Goal: Transaction & Acquisition: Purchase product/service

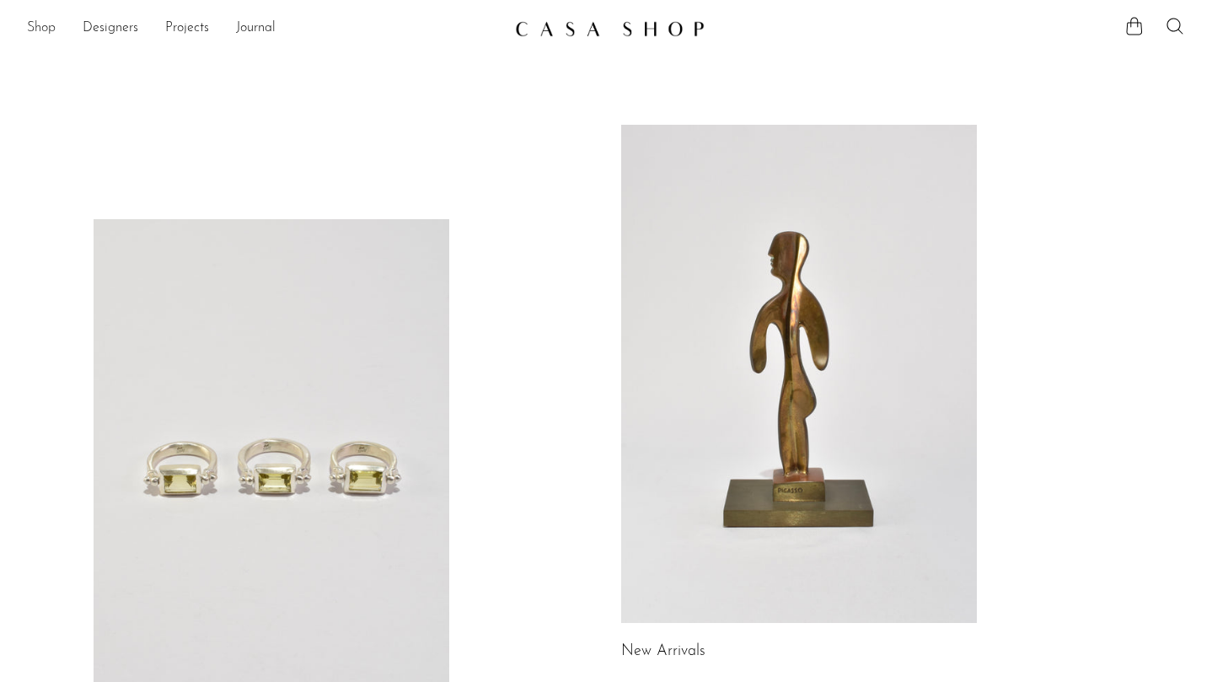
click at [37, 30] on link "Shop" at bounding box center [41, 29] width 29 height 22
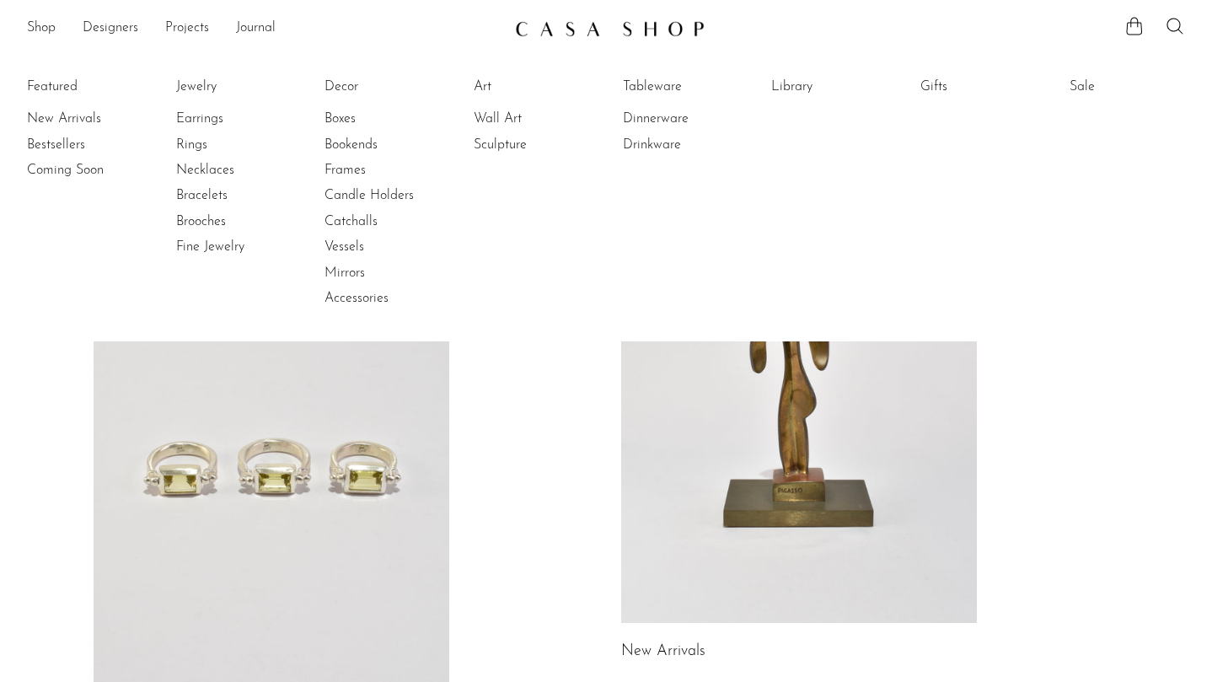
click at [56, 107] on li "New Arrivals" at bounding box center [90, 118] width 126 height 25
click at [56, 115] on link "New Arrivals" at bounding box center [90, 119] width 126 height 19
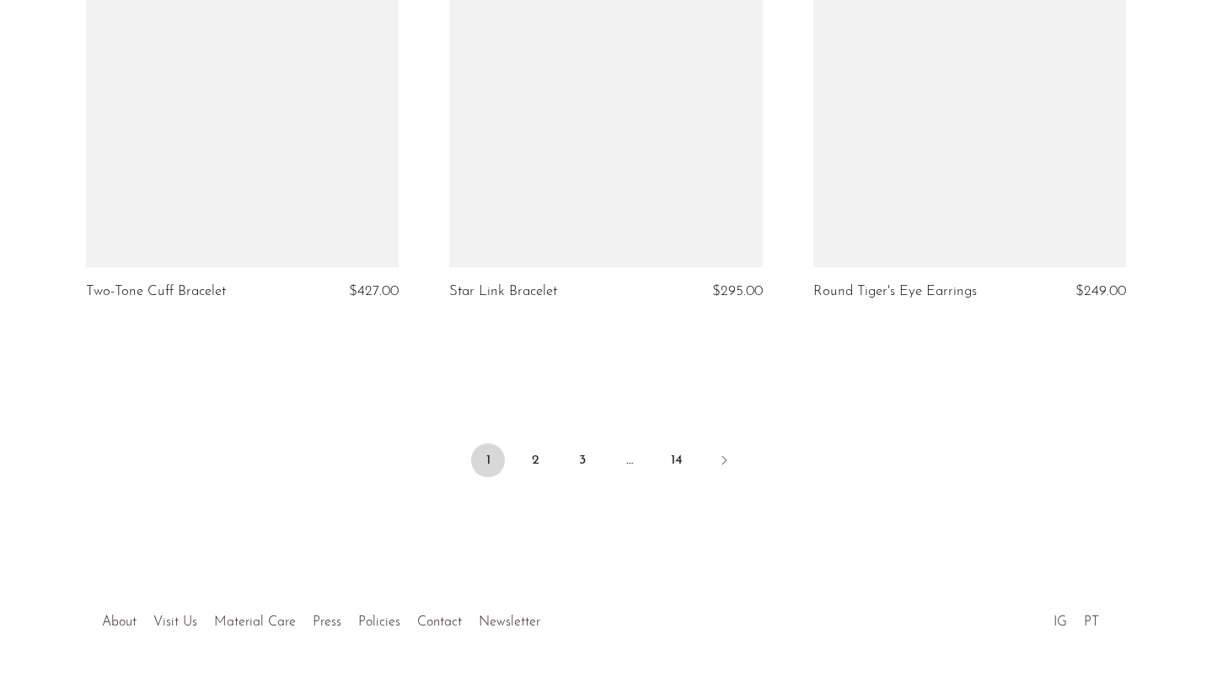
scroll to position [6064, 0]
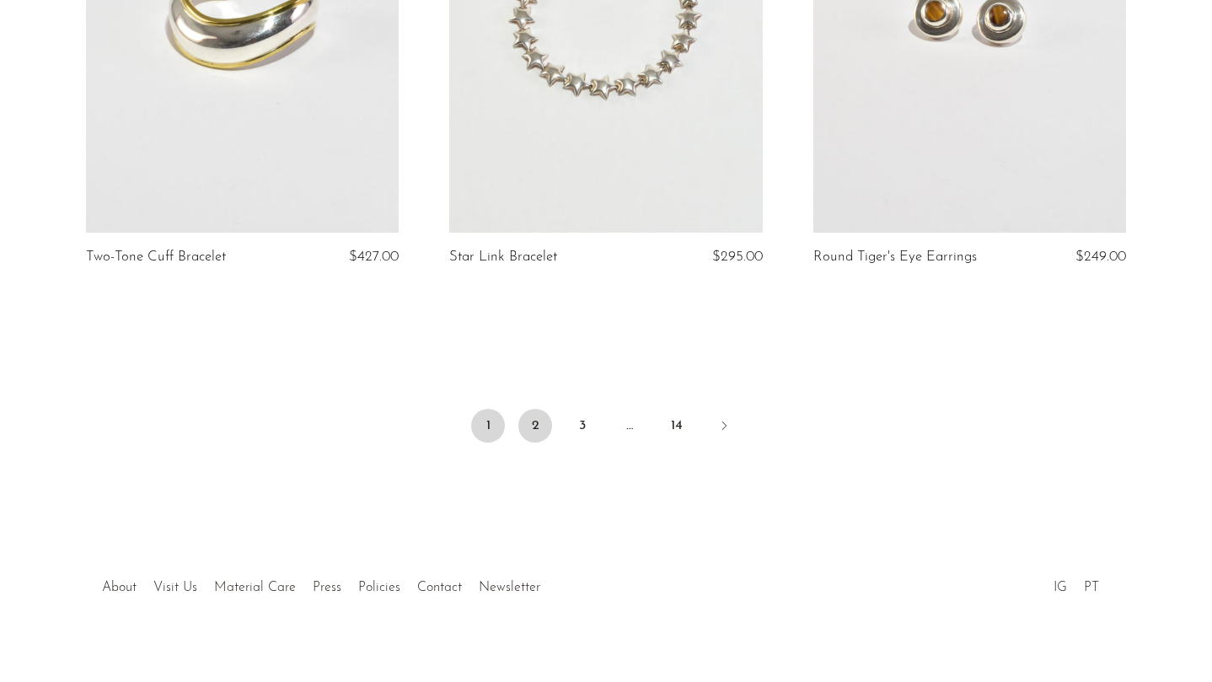
click at [538, 441] on link "2" at bounding box center [535, 426] width 34 height 34
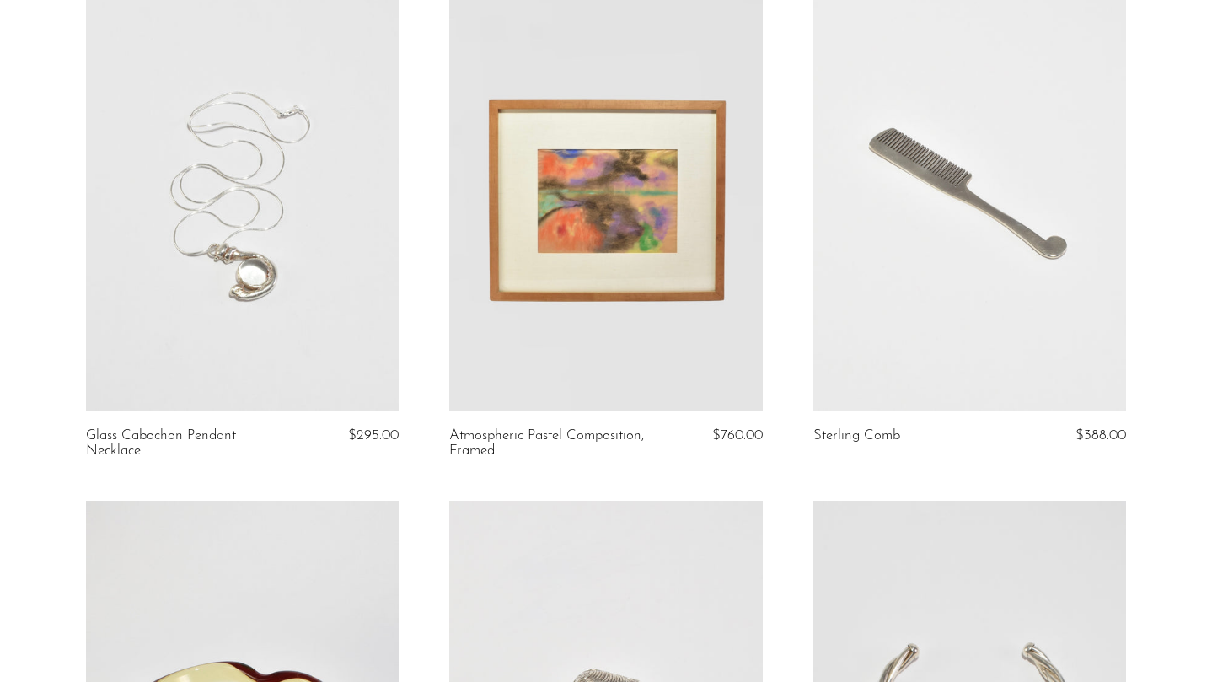
scroll to position [5892, 0]
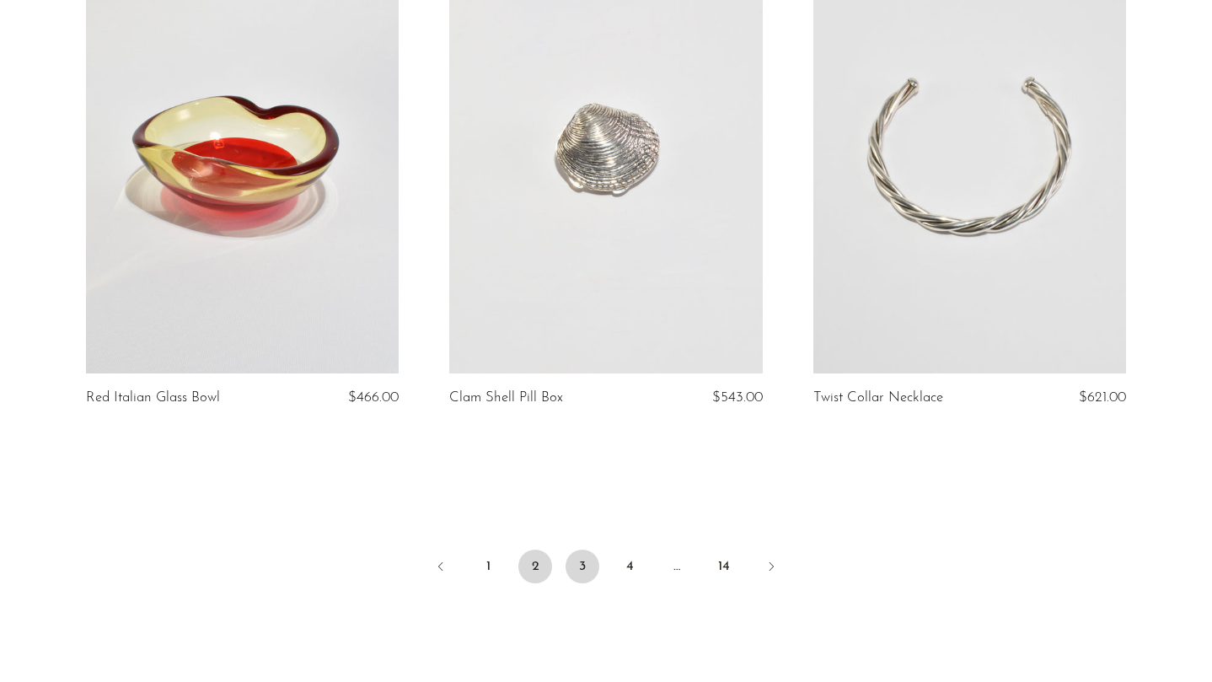
click at [578, 573] on link "3" at bounding box center [583, 567] width 34 height 34
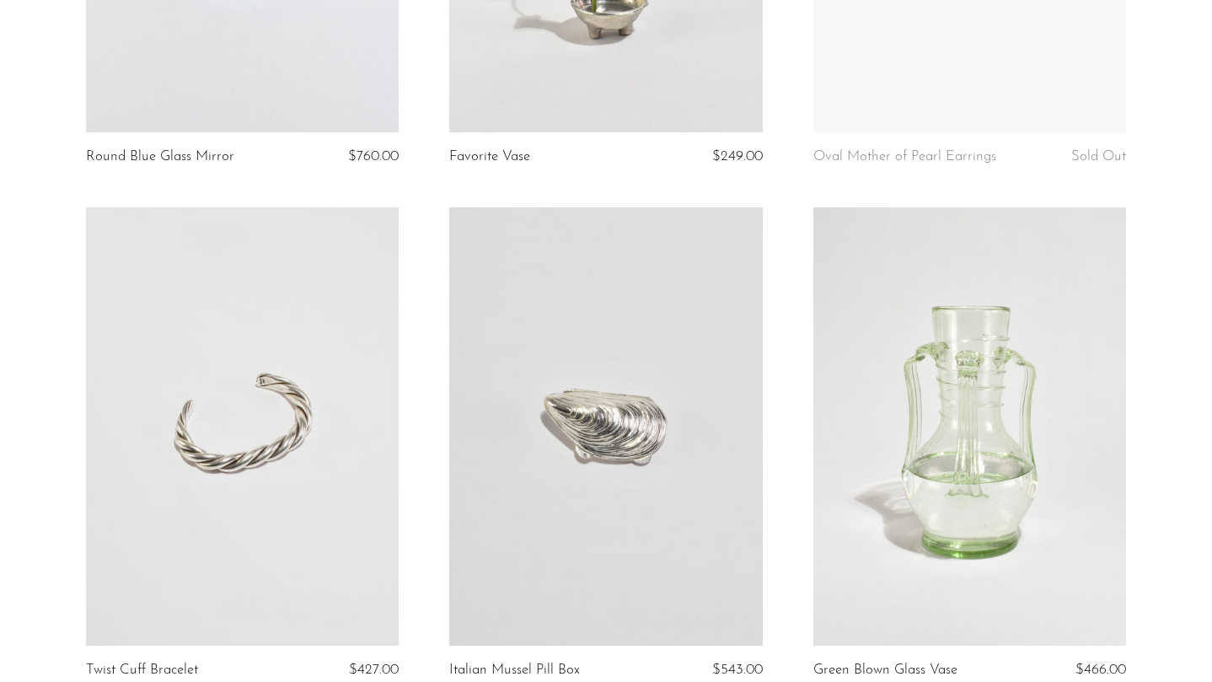
scroll to position [1163, 0]
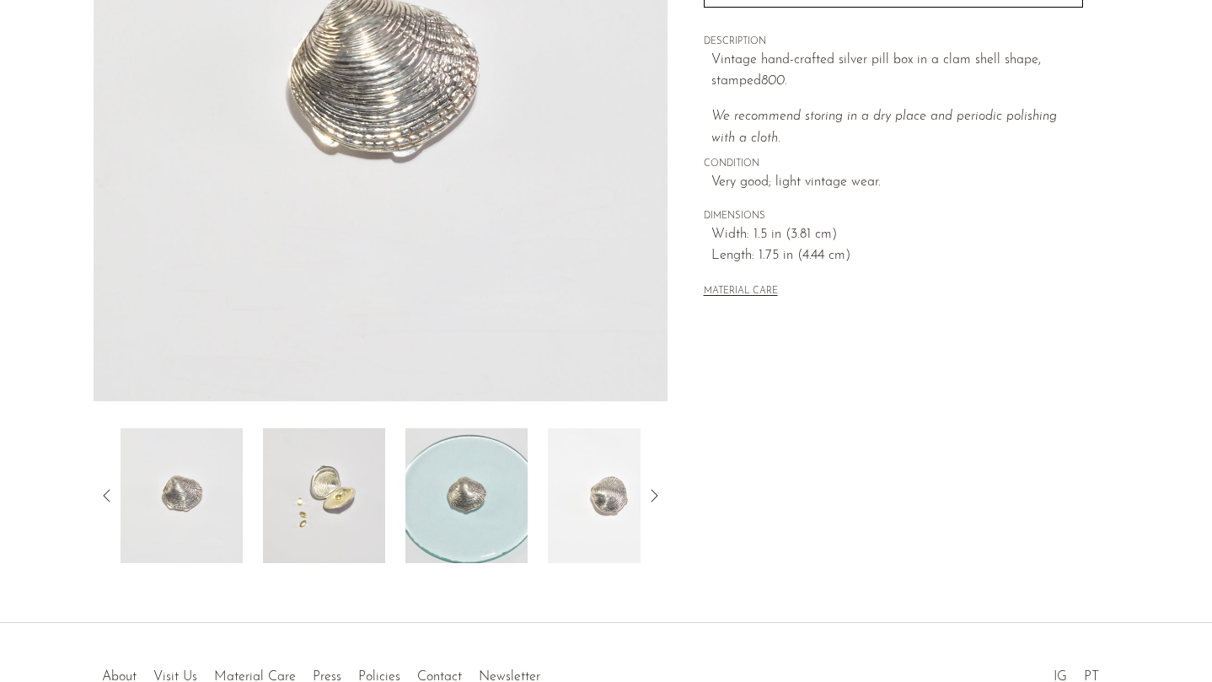
scroll to position [416, 0]
